Goal: Information Seeking & Learning: Find specific page/section

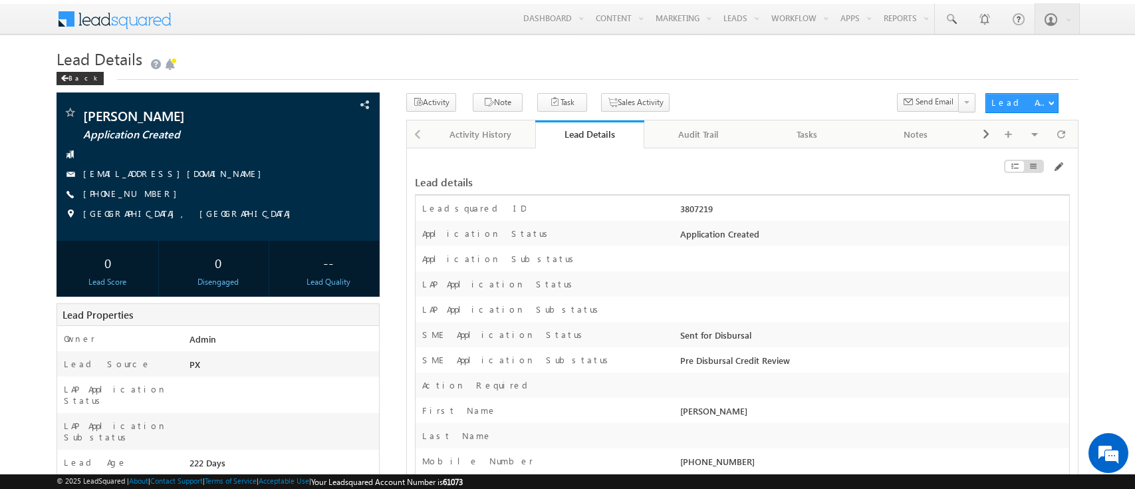
click at [593, 137] on div "Lead Details" at bounding box center [589, 134] width 89 height 13
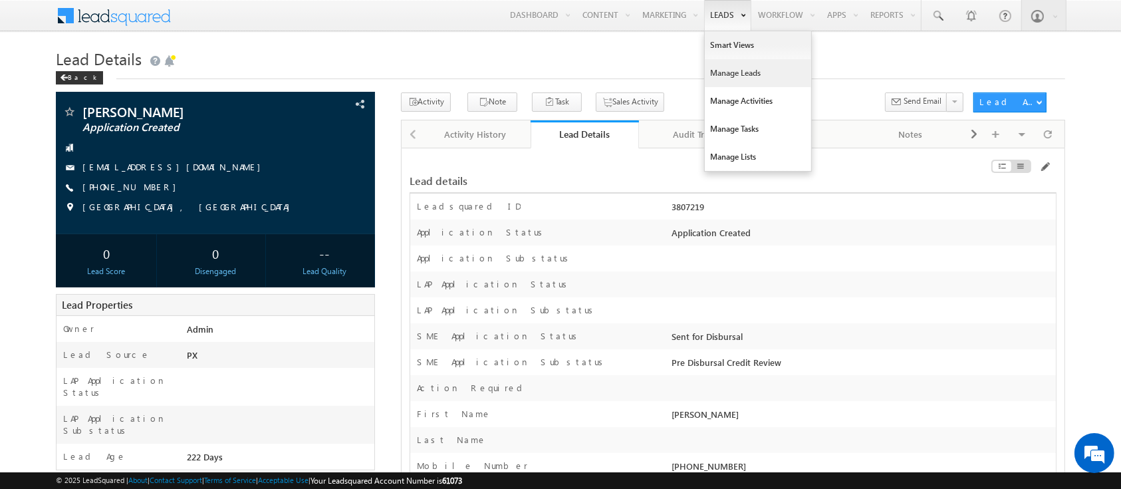
click at [729, 74] on link "Manage Leads" at bounding box center [758, 73] width 106 height 28
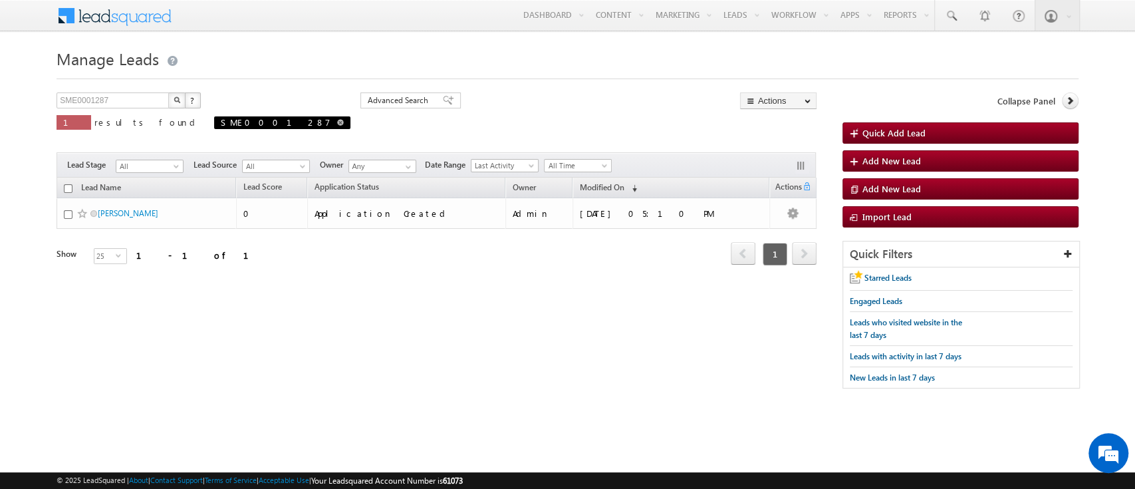
click at [337, 122] on span at bounding box center [340, 122] width 7 height 7
type input "Search Leads"
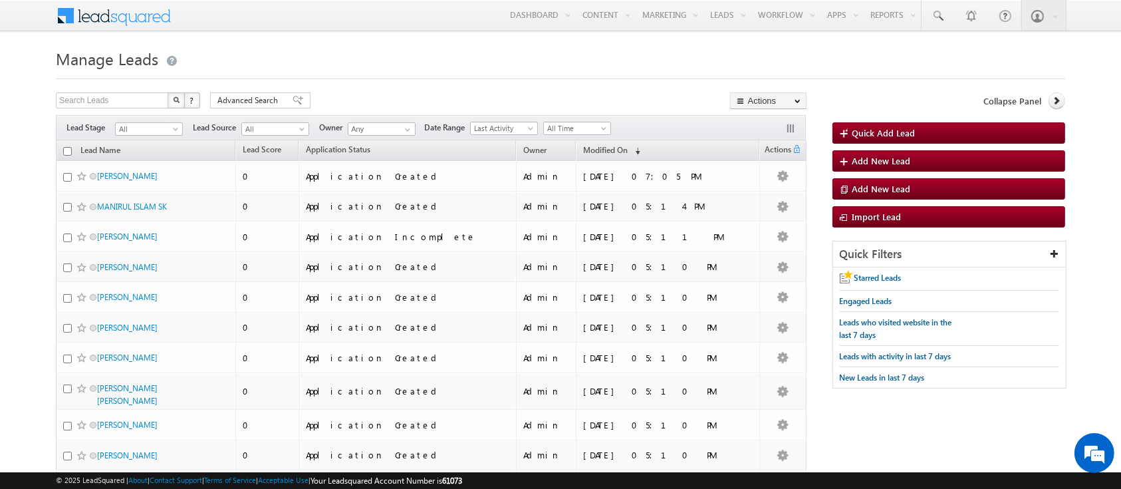
click at [177, 98] on img "button" at bounding box center [176, 99] width 7 height 7
type input "Search Leads"
click at [247, 99] on span "Advanced Search" at bounding box center [249, 100] width 65 height 12
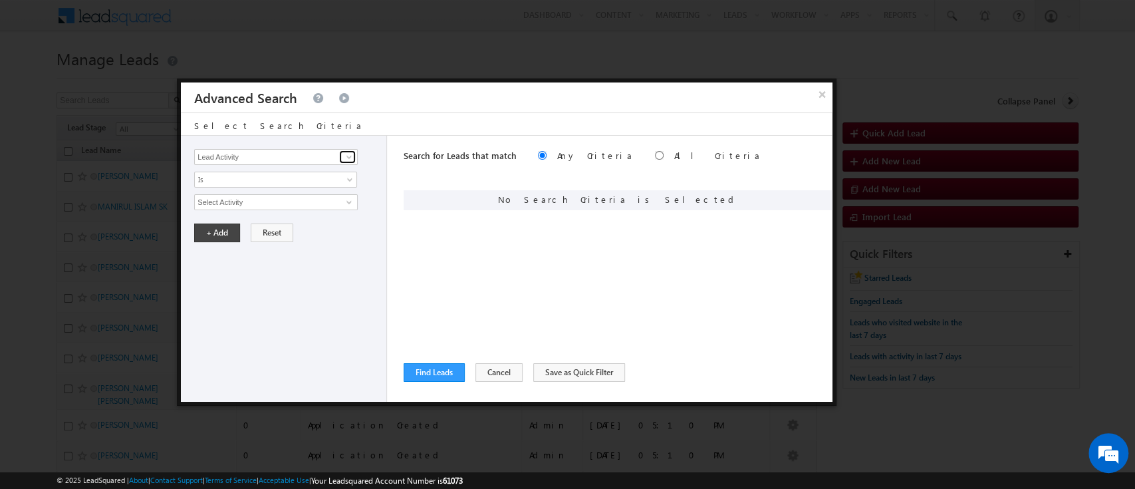
click at [347, 158] on span at bounding box center [349, 157] width 11 height 11
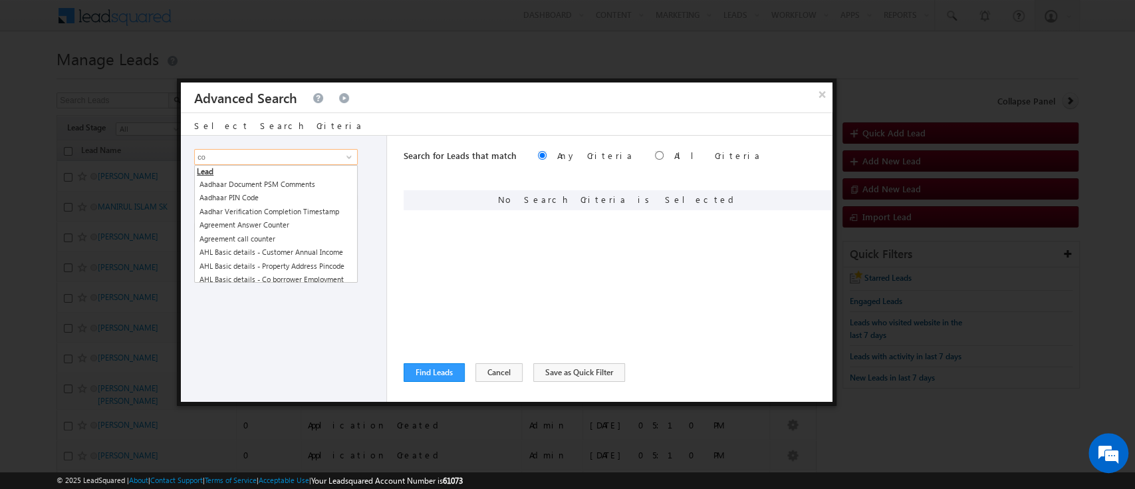
type input "c"
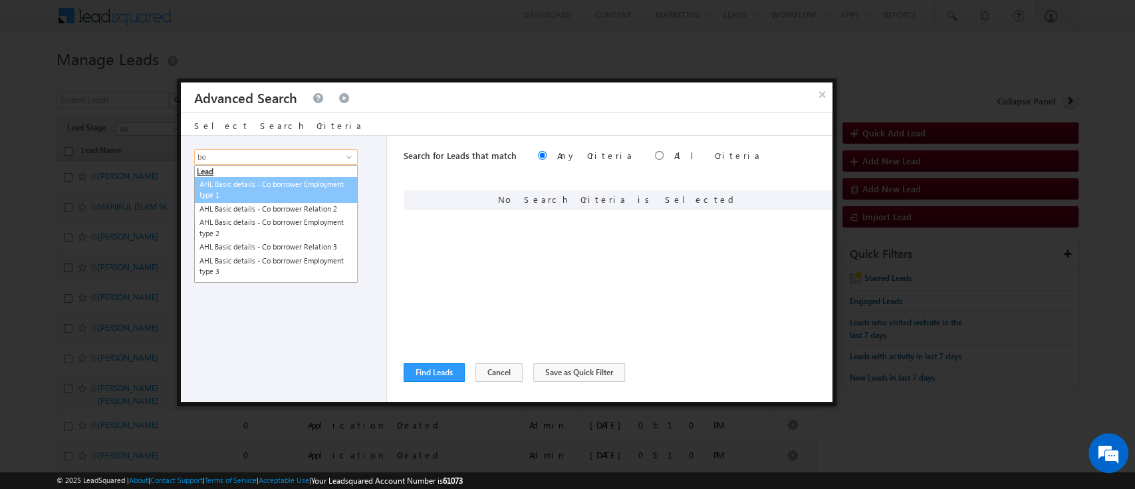
type input "b"
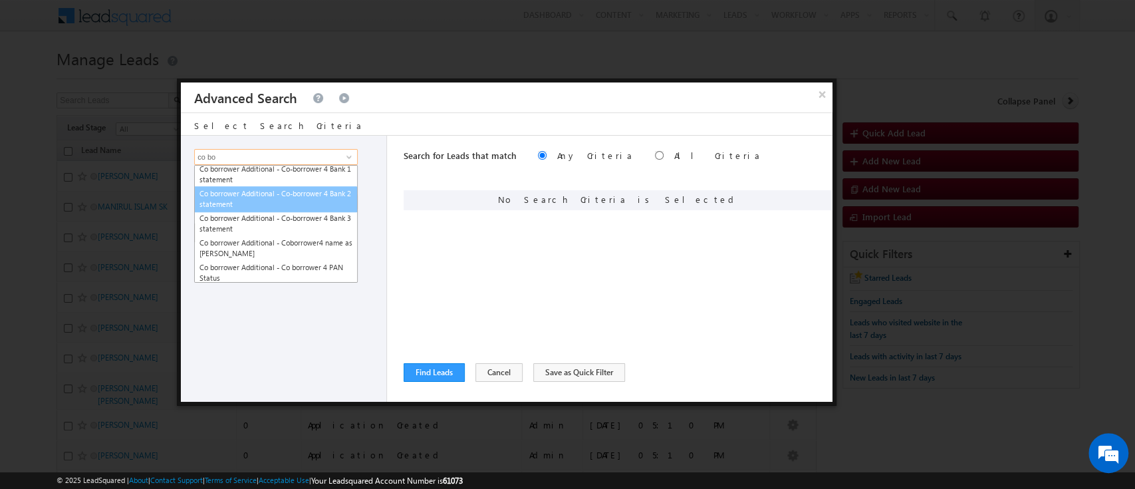
scroll to position [575, 0]
type input "co bo"
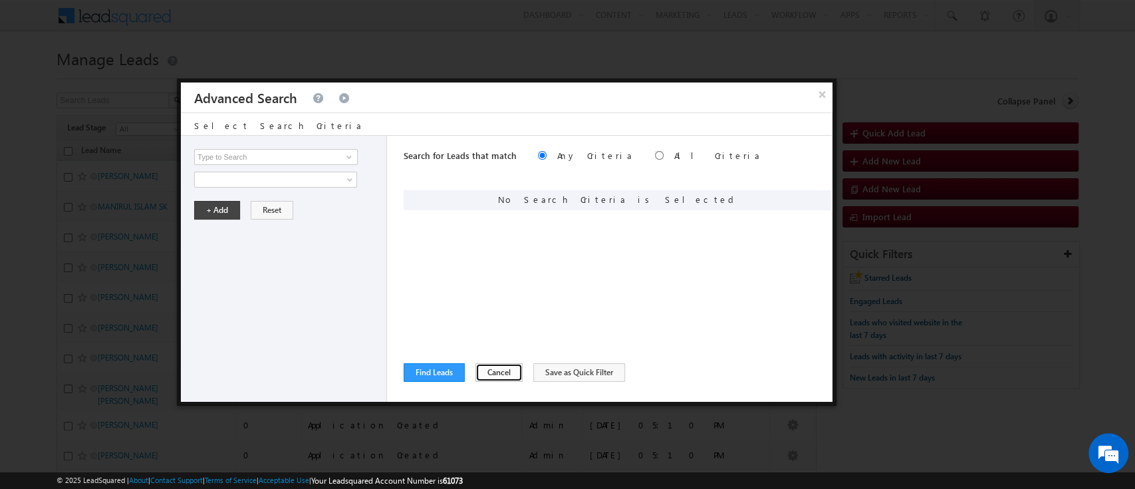
click at [491, 367] on button "Cancel" at bounding box center [498, 372] width 47 height 19
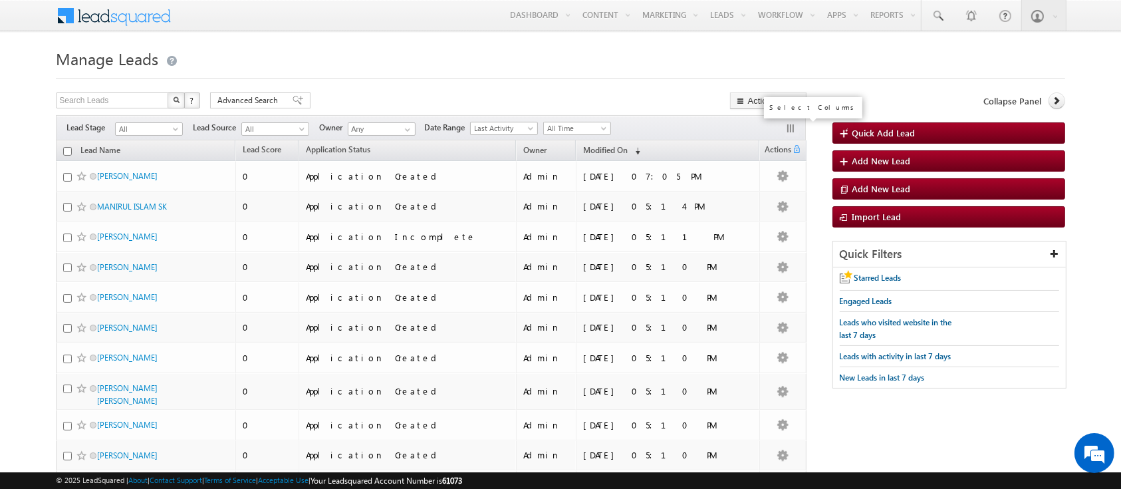
click at [791, 129] on button "button" at bounding box center [791, 129] width 13 height 13
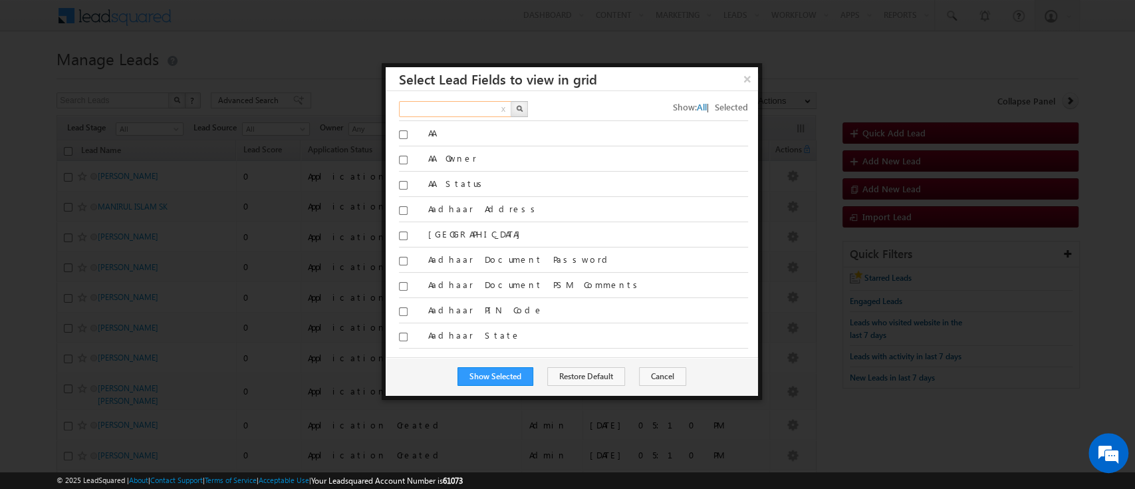
click at [462, 102] on input "text" at bounding box center [456, 109] width 114 height 16
click at [521, 110] on button "button" at bounding box center [519, 109] width 17 height 16
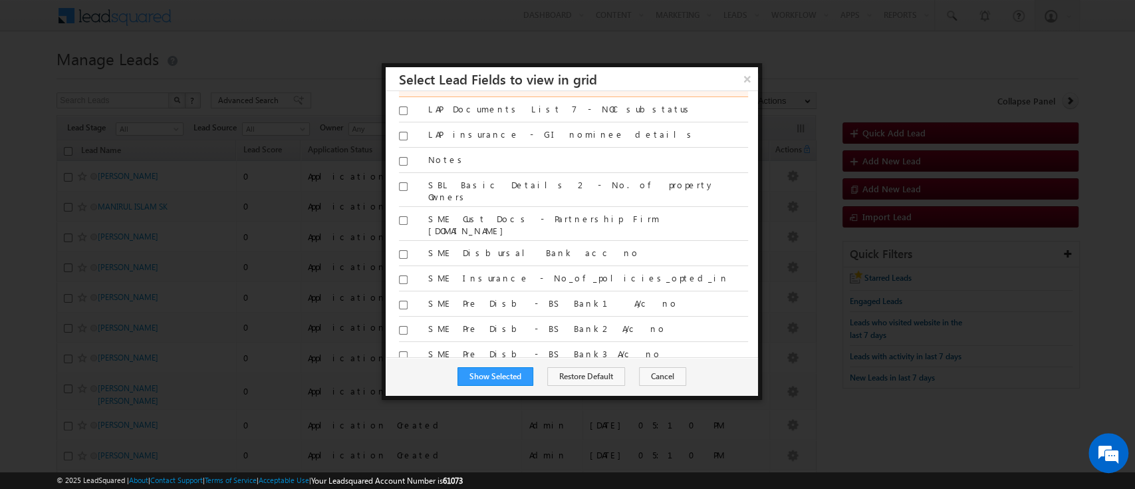
scroll to position [0, 0]
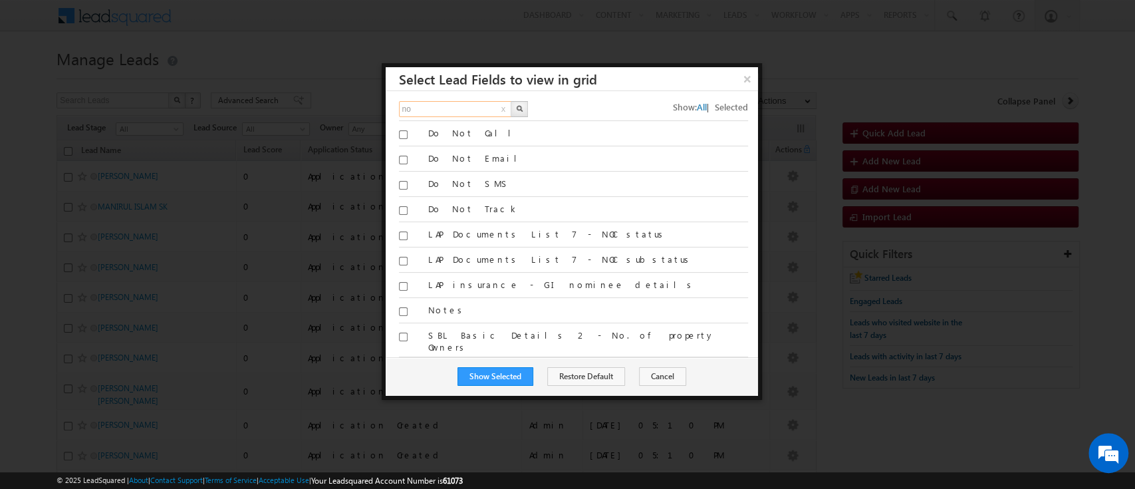
click at [440, 105] on input "no" at bounding box center [456, 109] width 114 height 16
type input "n"
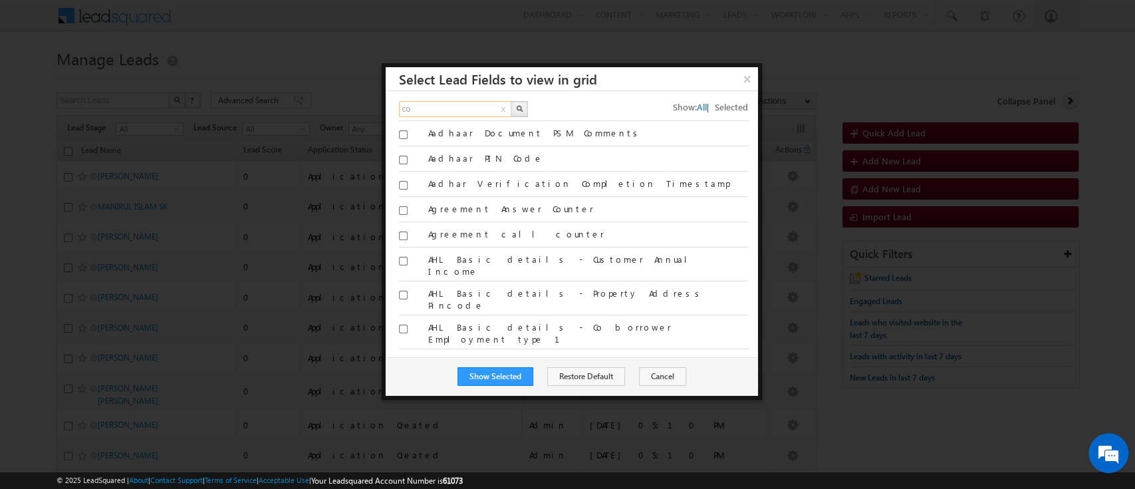
click at [434, 111] on input "co" at bounding box center [456, 109] width 114 height 16
type input "c"
click at [523, 108] on button "button" at bounding box center [519, 109] width 17 height 16
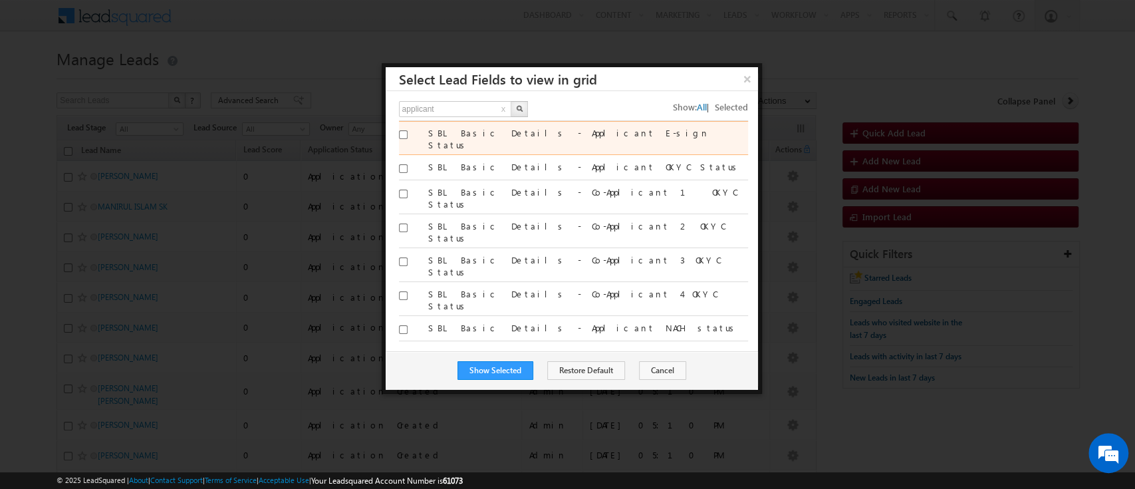
click at [585, 142] on div "SBL Basic Details - Applicant E-sign Status" at bounding box center [587, 140] width 319 height 27
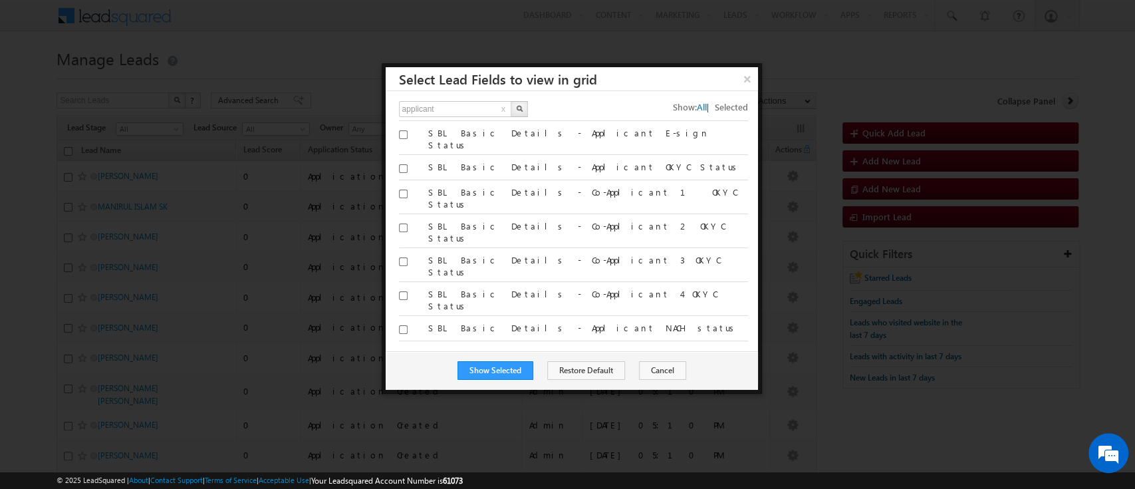
click at [501, 106] on button "x" at bounding box center [503, 110] width 9 height 16
type input "Search Fields"
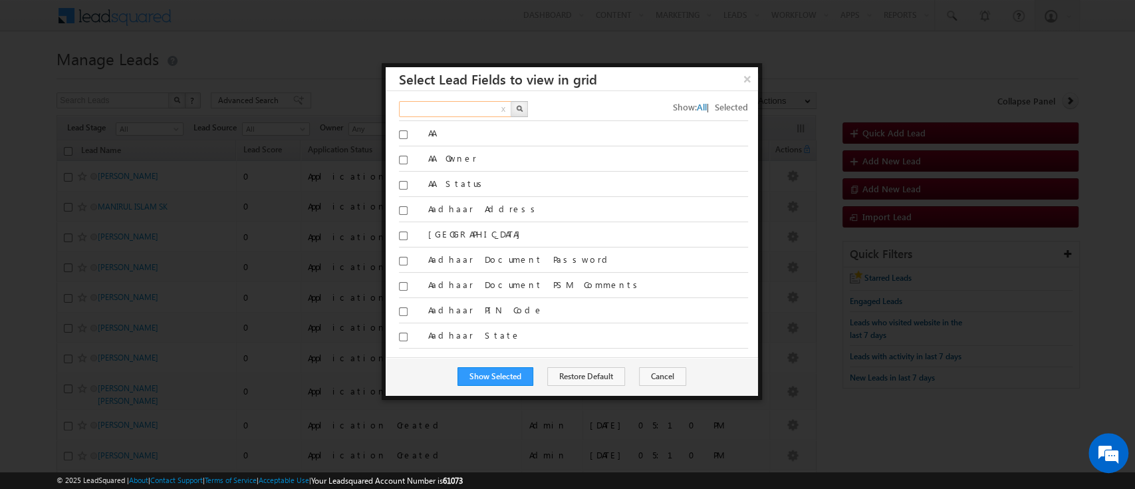
click at [454, 109] on input "text" at bounding box center [456, 109] width 114 height 16
type input "borrower"
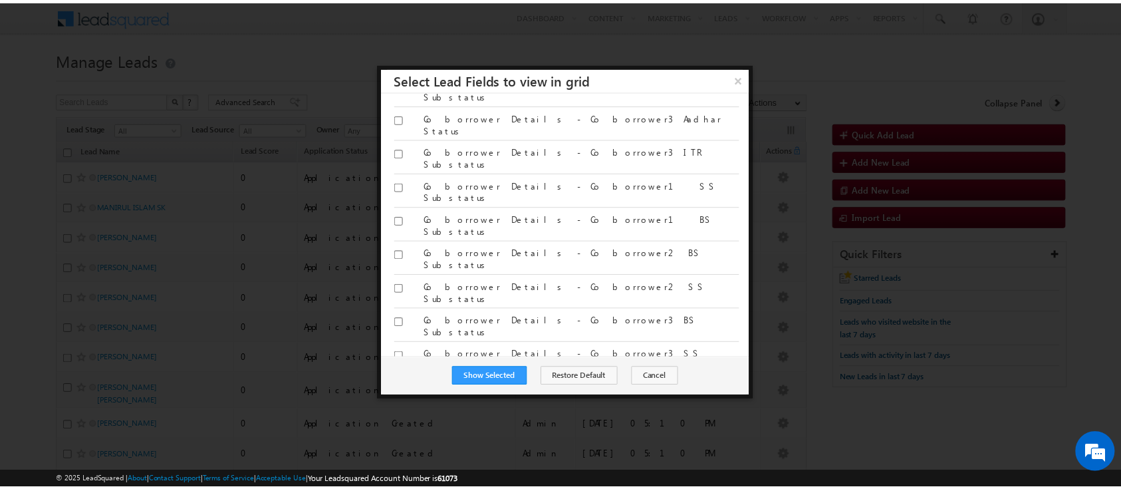
scroll to position [2000, 0]
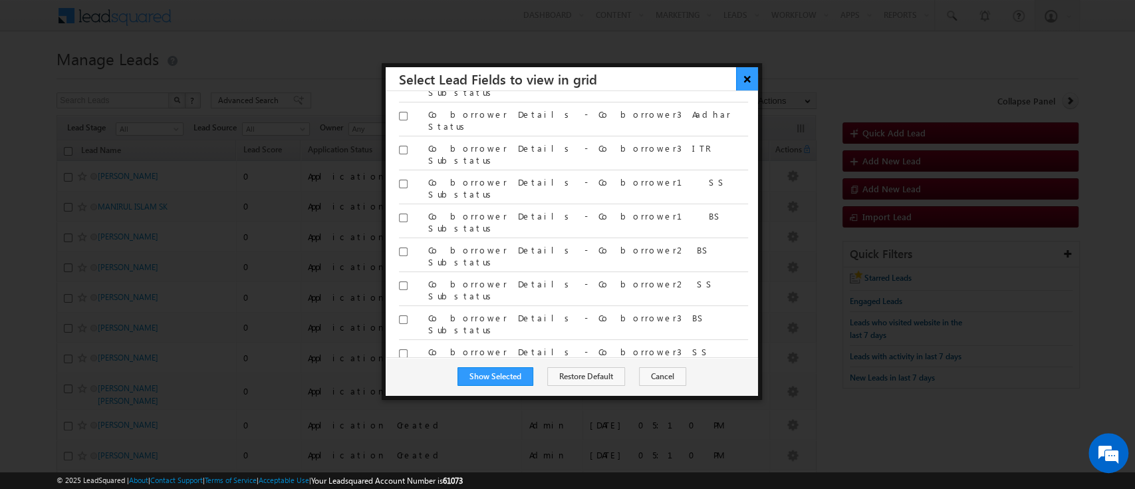
click at [741, 82] on button "×" at bounding box center [747, 78] width 22 height 23
